Goal: Information Seeking & Learning: Learn about a topic

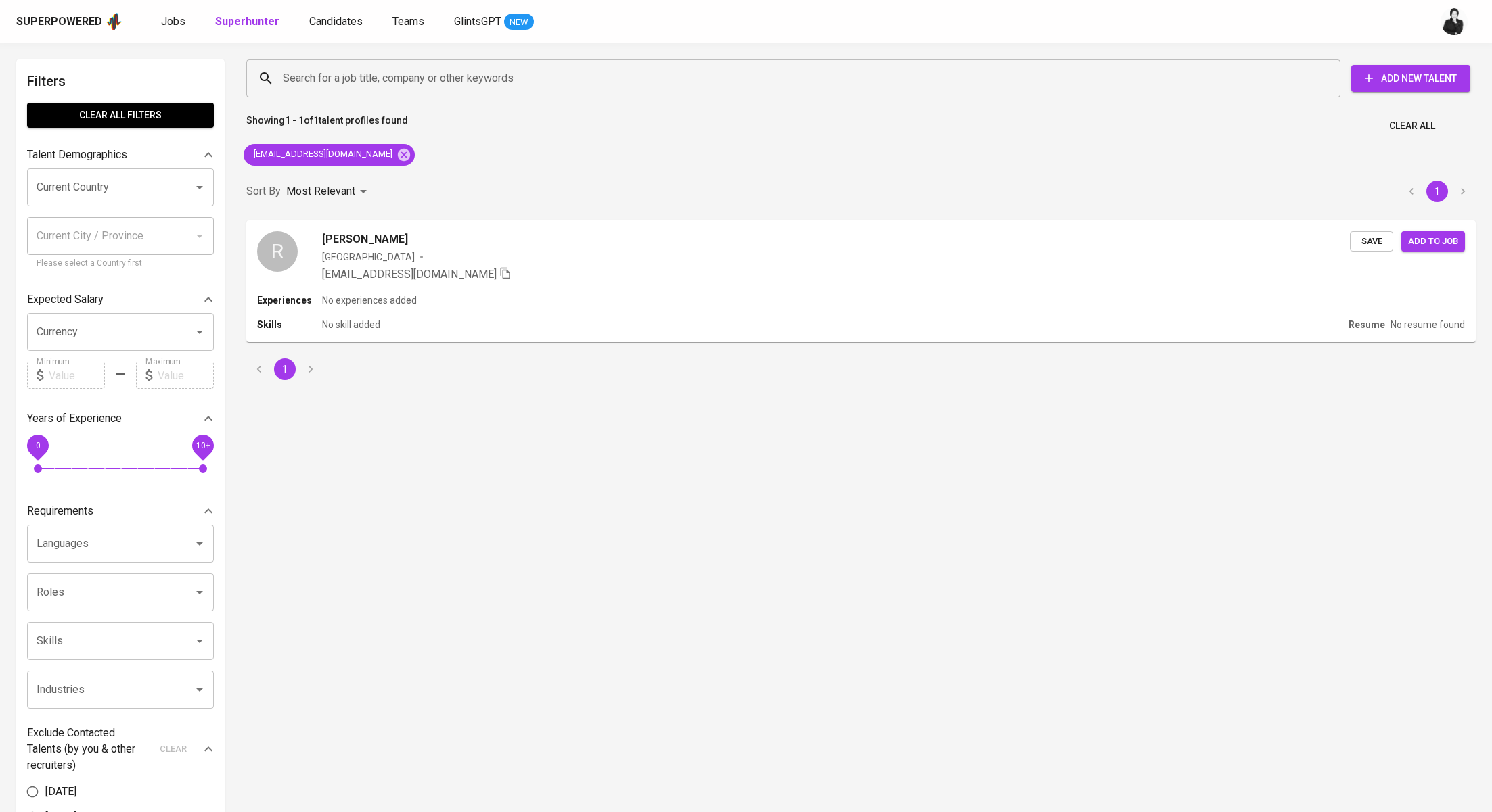
click at [188, 24] on div "Jobs Superhunter Candidates Teams GlintsGPT NEW" at bounding box center [347, 22] width 373 height 17
click at [172, 23] on span "Jobs" at bounding box center [173, 21] width 24 height 13
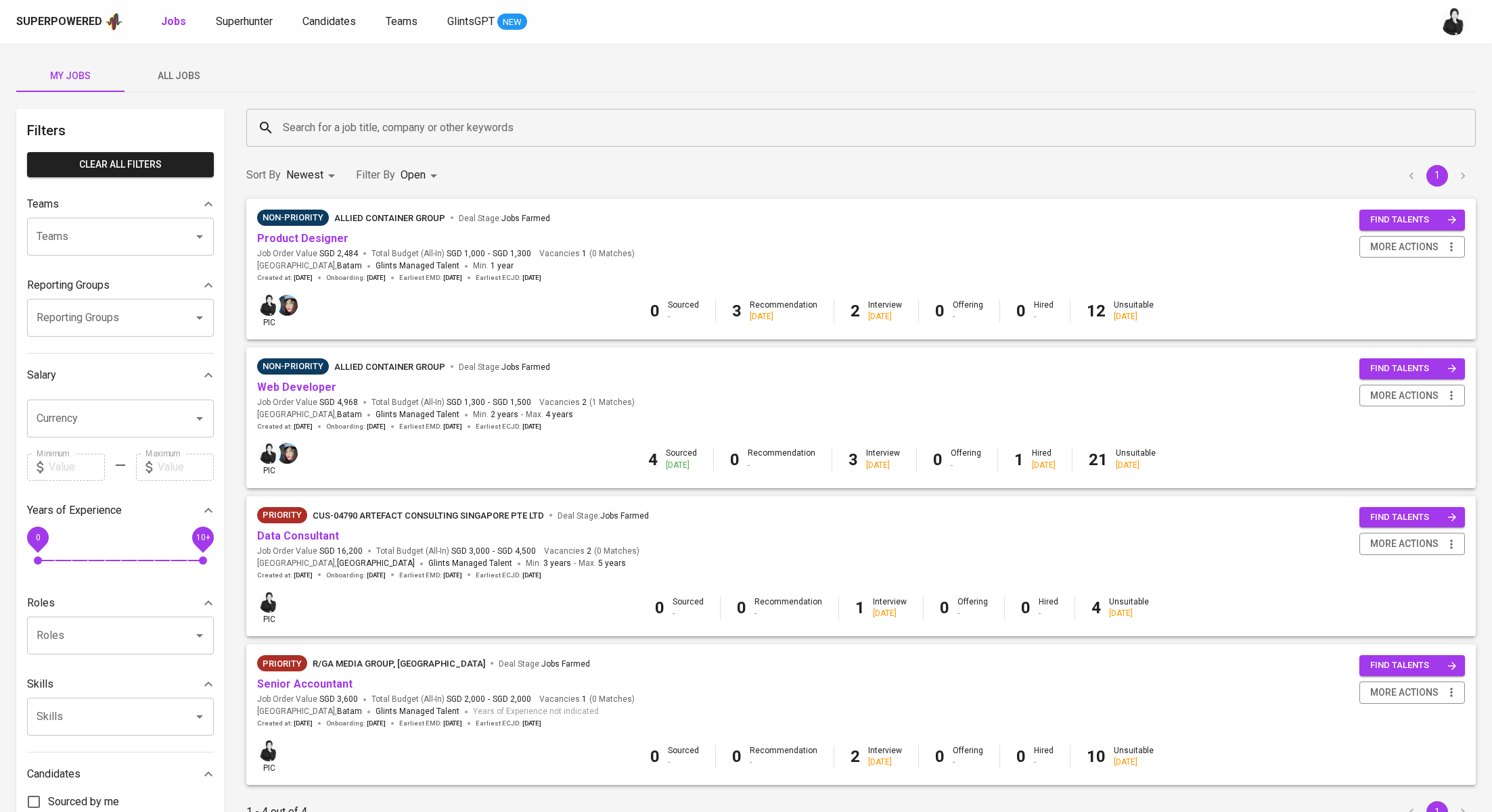
click at [204, 77] on span "All Jobs" at bounding box center [178, 76] width 92 height 17
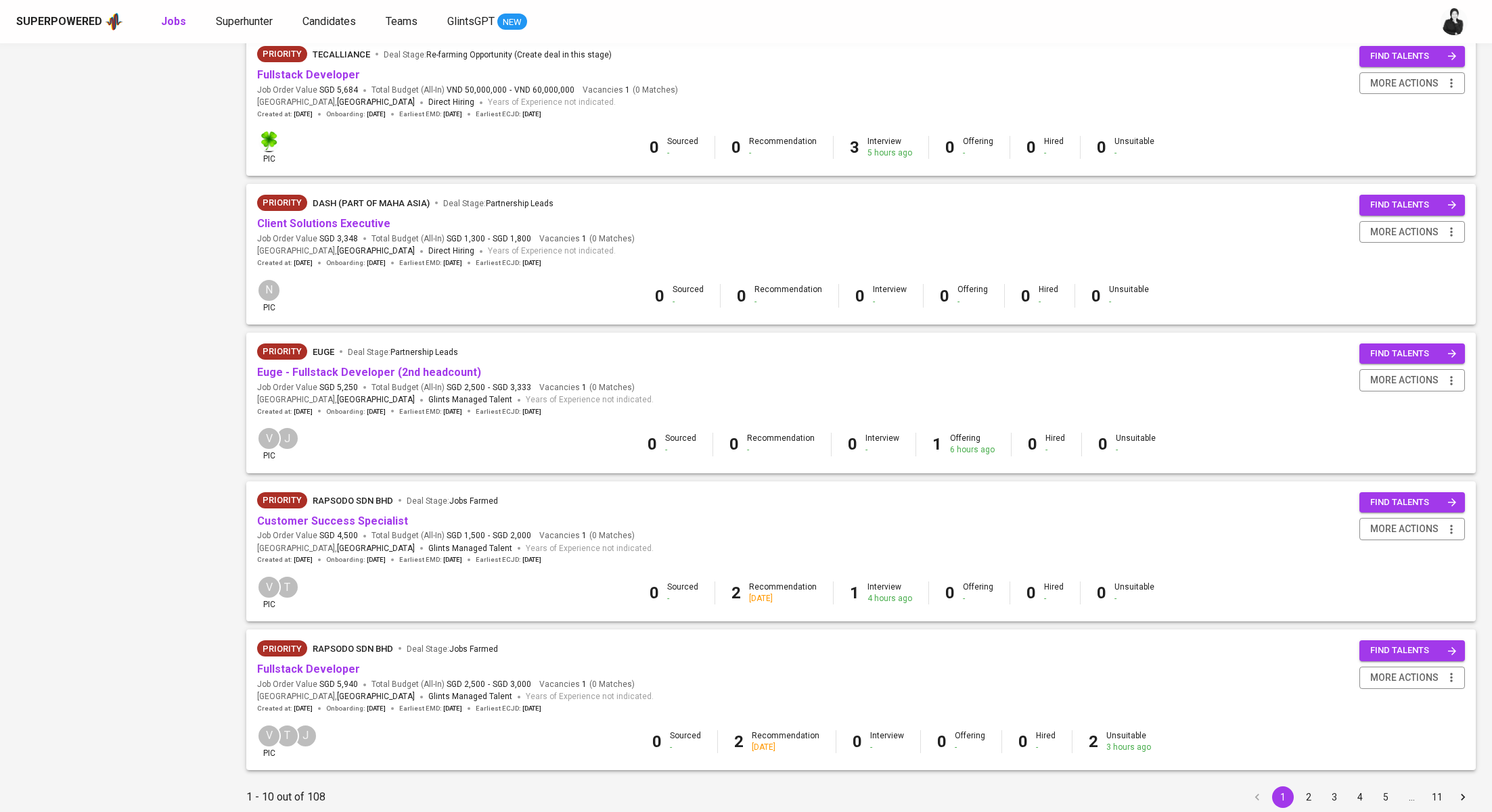
scroll to position [934, 0]
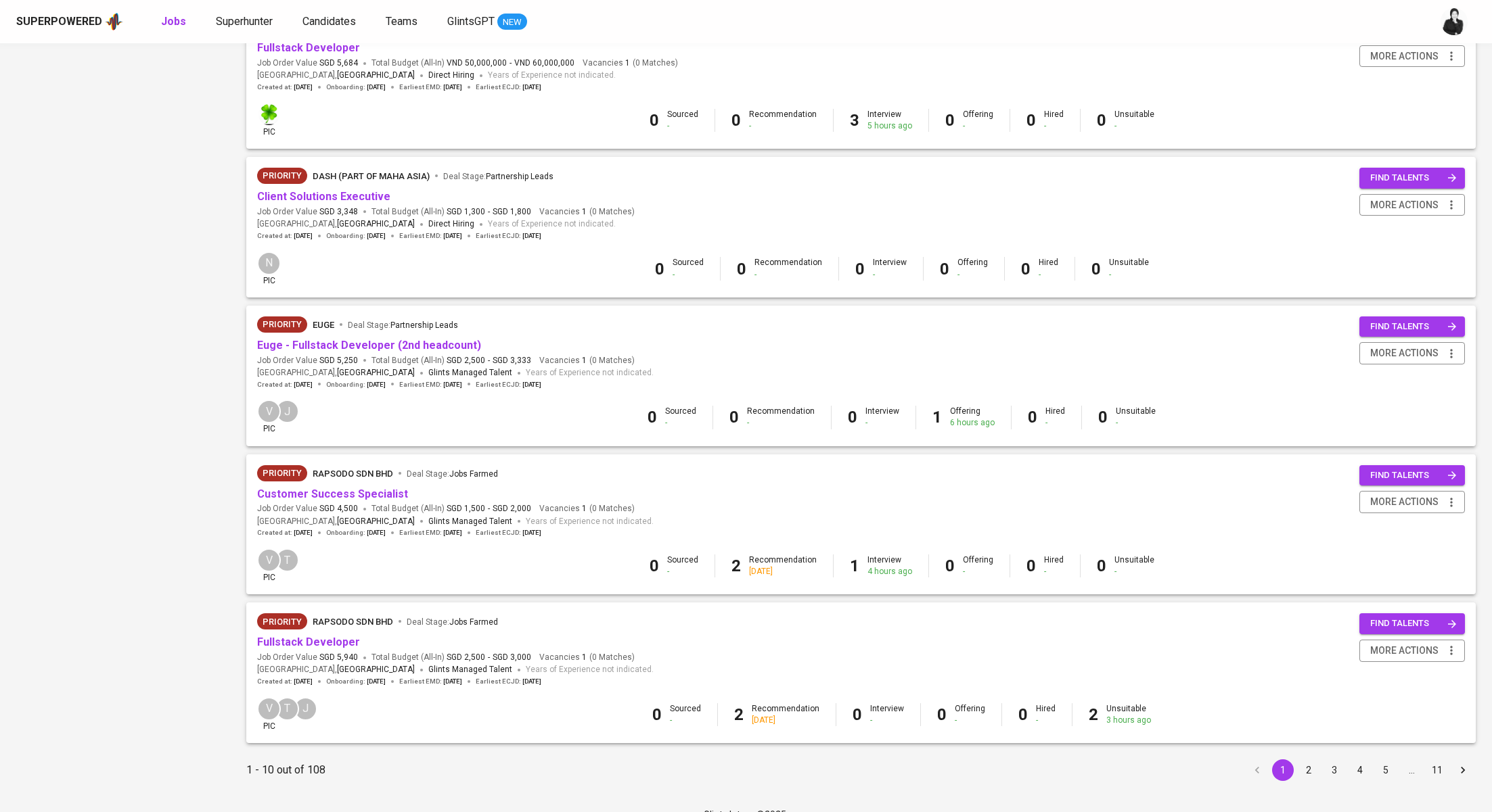
click at [1299, 768] on button "2" at bounding box center [1309, 770] width 22 height 22
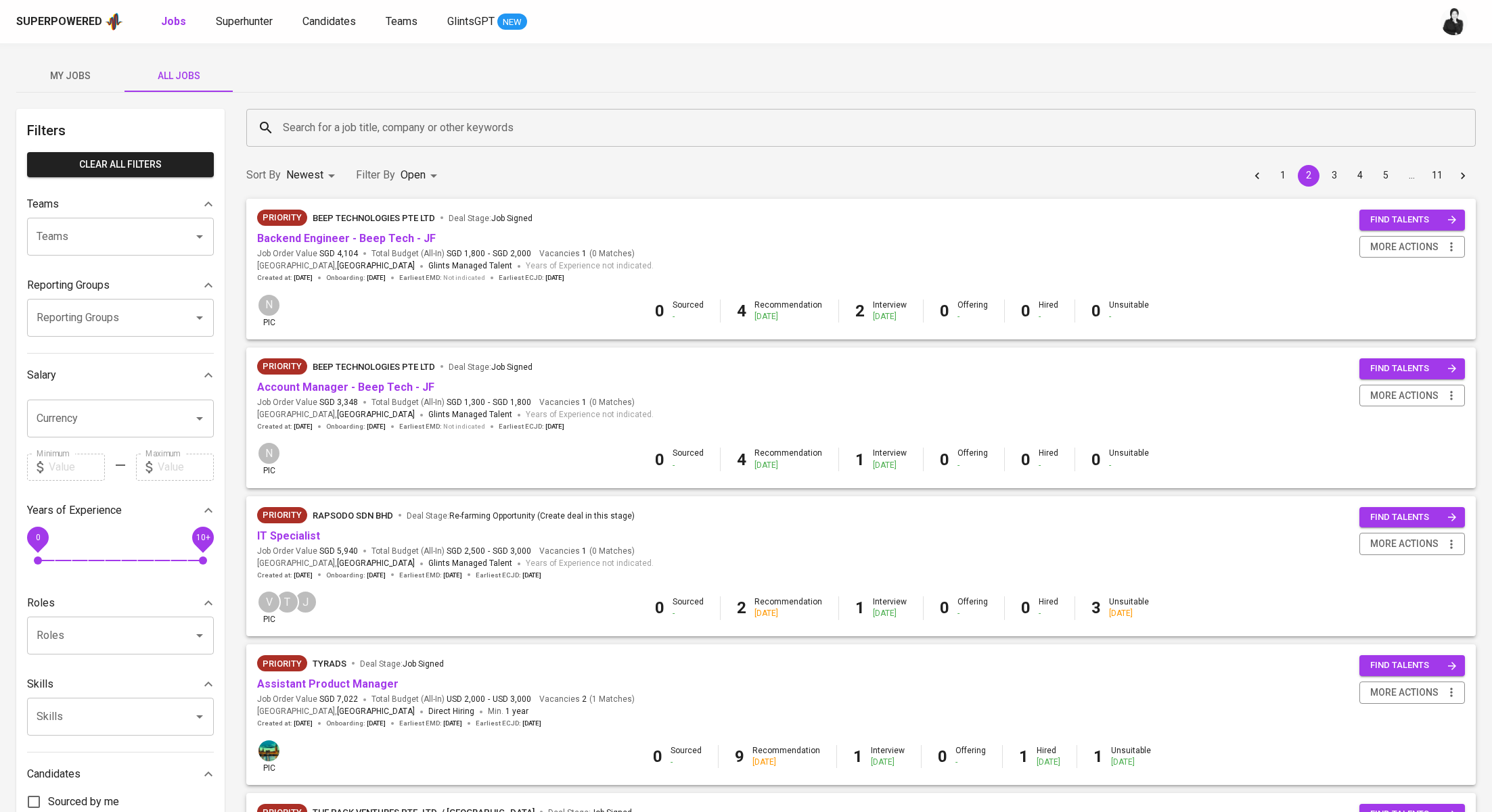
click at [324, 128] on input "Search for a job title, company or other keywords" at bounding box center [864, 128] width 1170 height 26
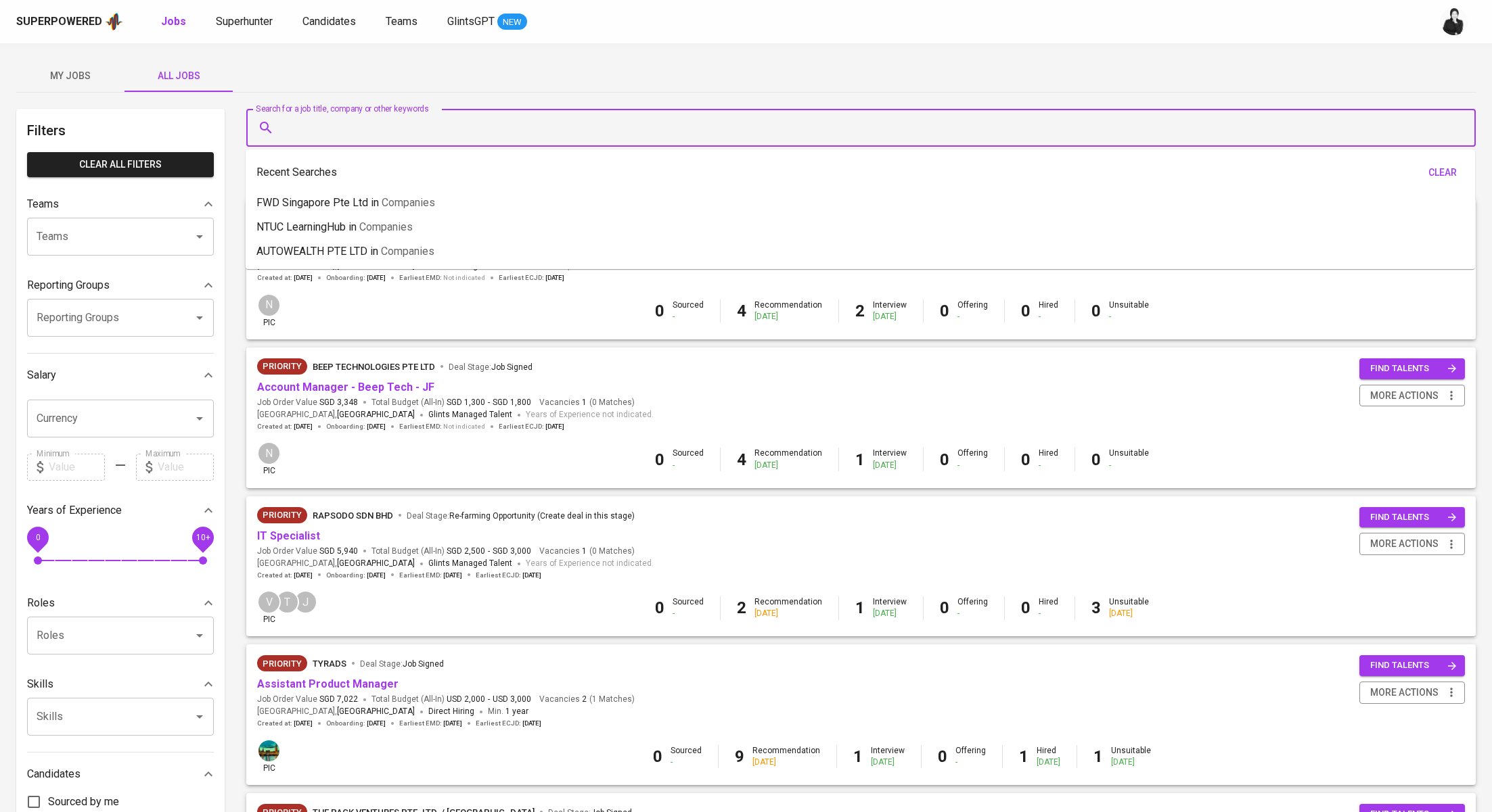
paste input "PDS International Pte Ltd"
type input "PDS International Pte Ltd"
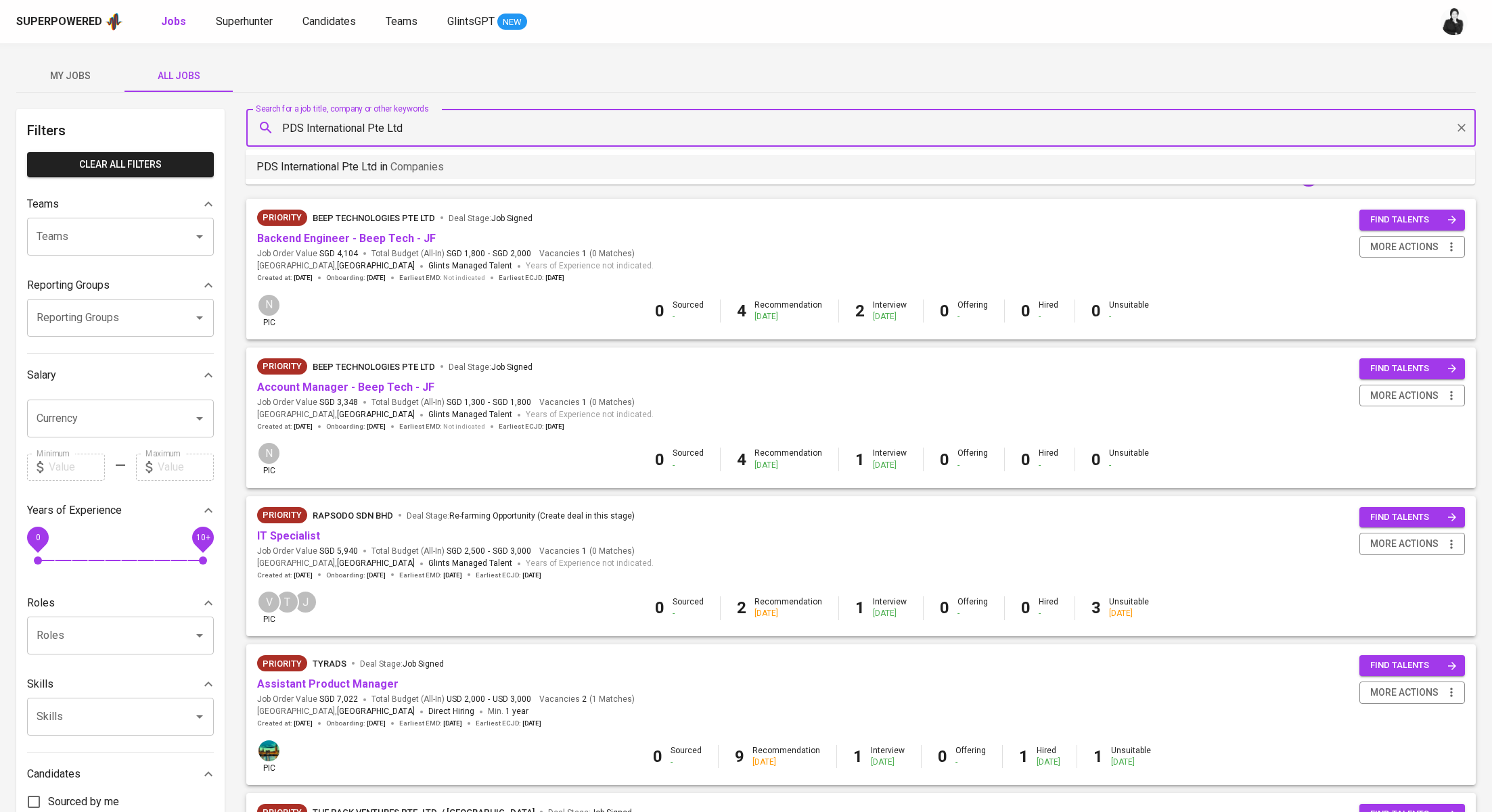
click at [388, 173] on p "PDS International Pte Ltd in Companies" at bounding box center [349, 167] width 188 height 16
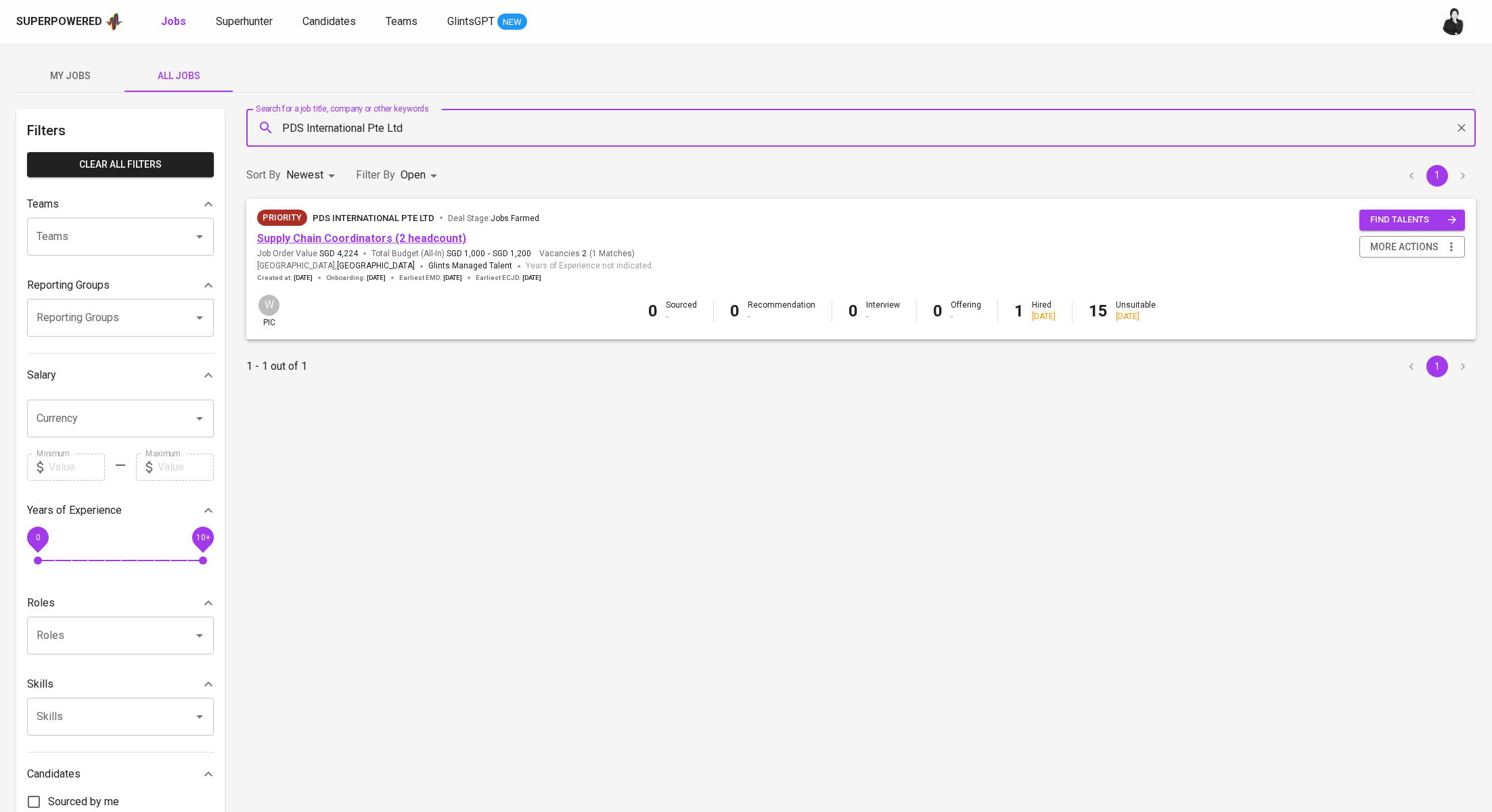
click at [435, 242] on link "Supply Chain Coordinators (2 headcount)" at bounding box center [361, 238] width 209 height 13
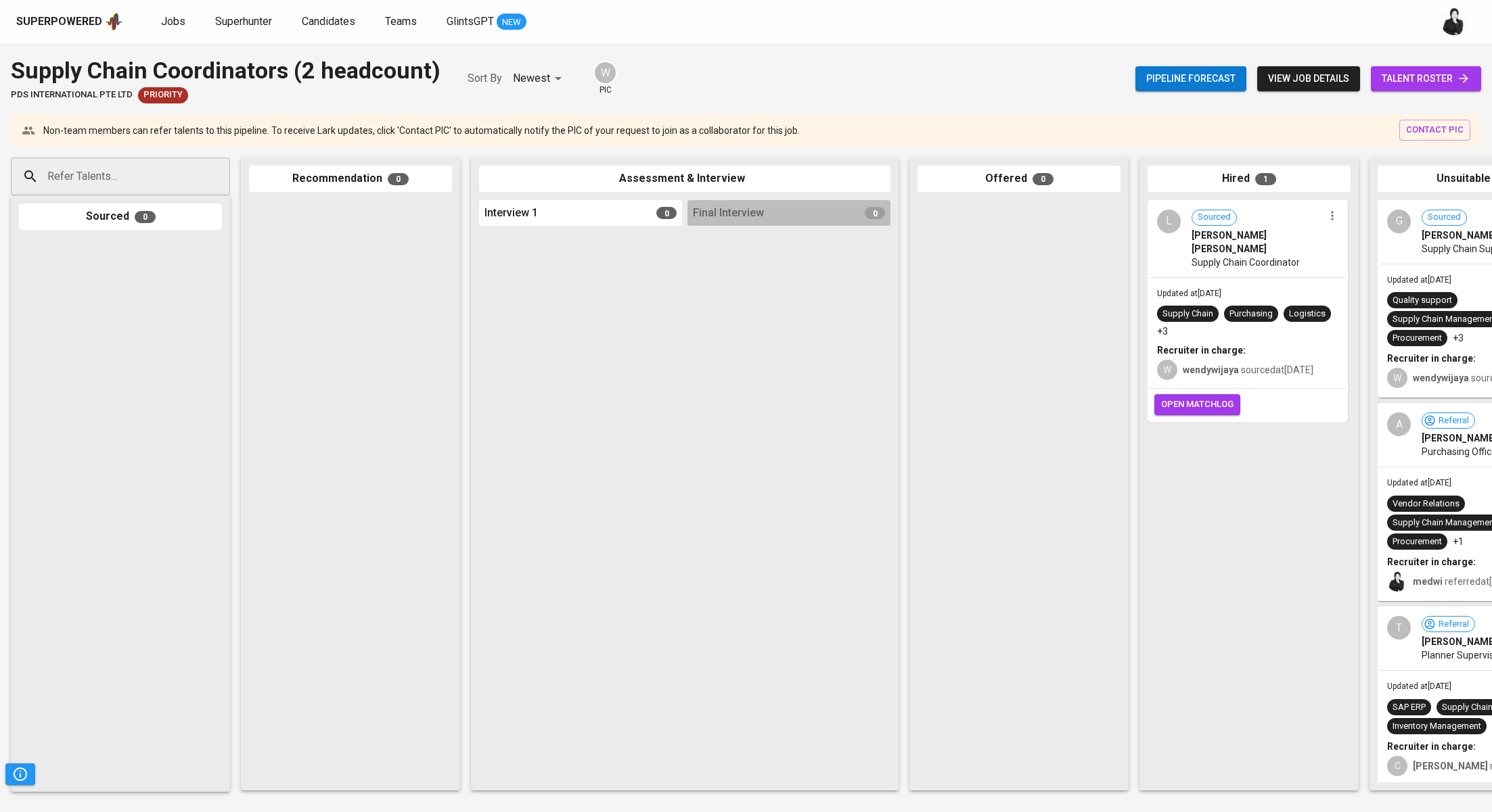
click at [986, 59] on div "Supply Chain Coordinators (2 headcount) PDS International Pte Ltd Priority Sort…" at bounding box center [746, 78] width 1492 height 49
click at [174, 27] on span "Jobs" at bounding box center [173, 21] width 24 height 13
